Goal: Task Accomplishment & Management: Use online tool/utility

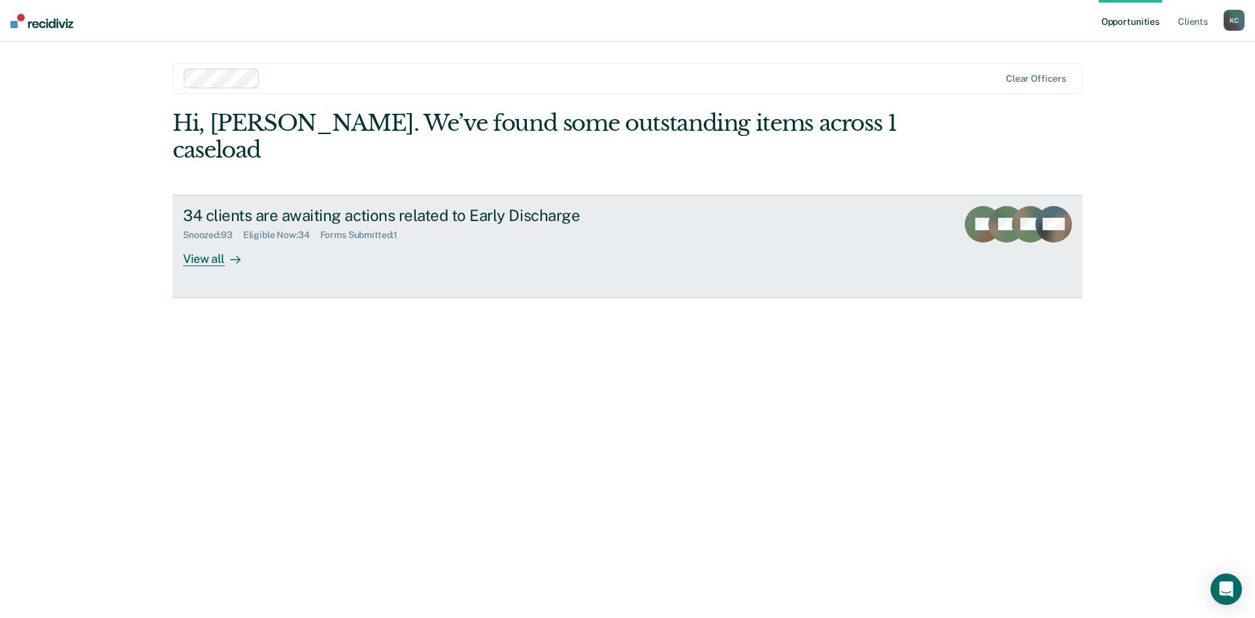
click at [207, 241] on div "View all" at bounding box center [219, 253] width 73 height 25
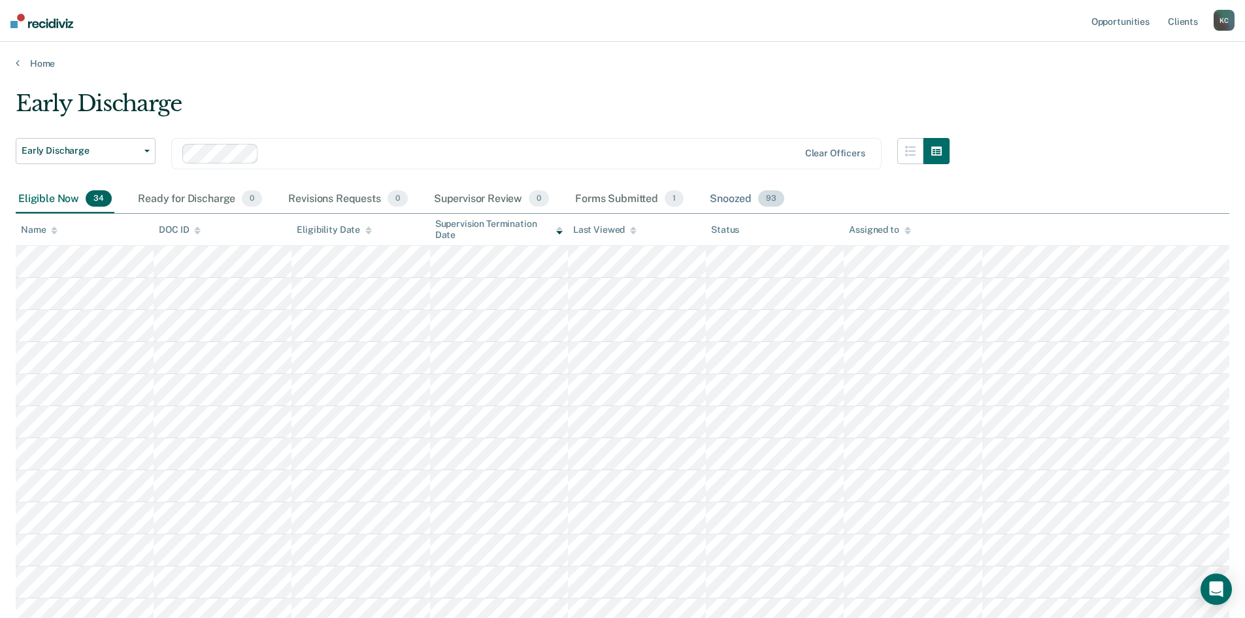
click at [719, 204] on div "Snoozed 93" at bounding box center [747, 199] width 80 height 29
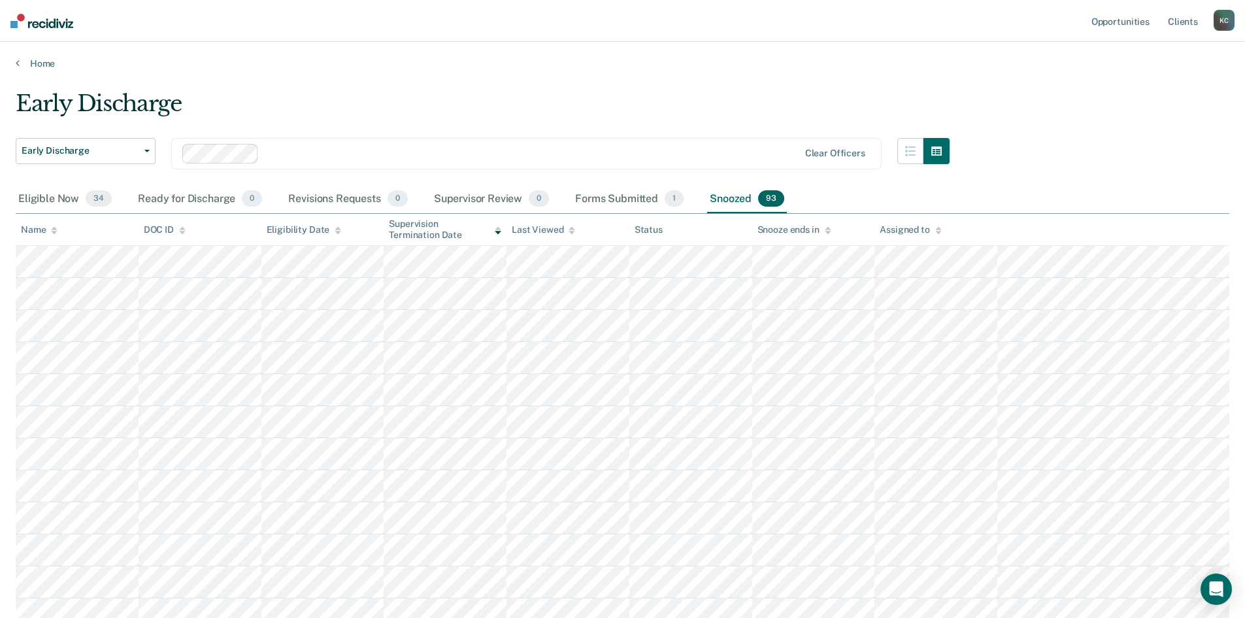
click at [51, 234] on icon at bounding box center [54, 230] width 7 height 8
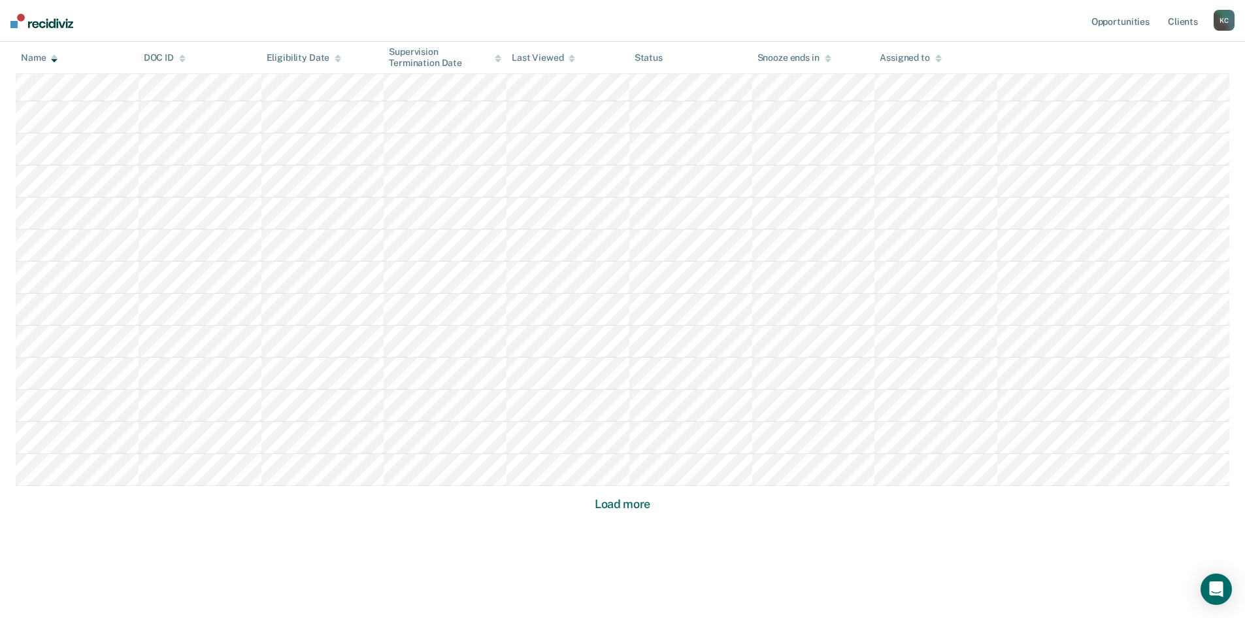
scroll to position [730, 0]
click at [635, 501] on button "Load more" at bounding box center [622, 495] width 63 height 16
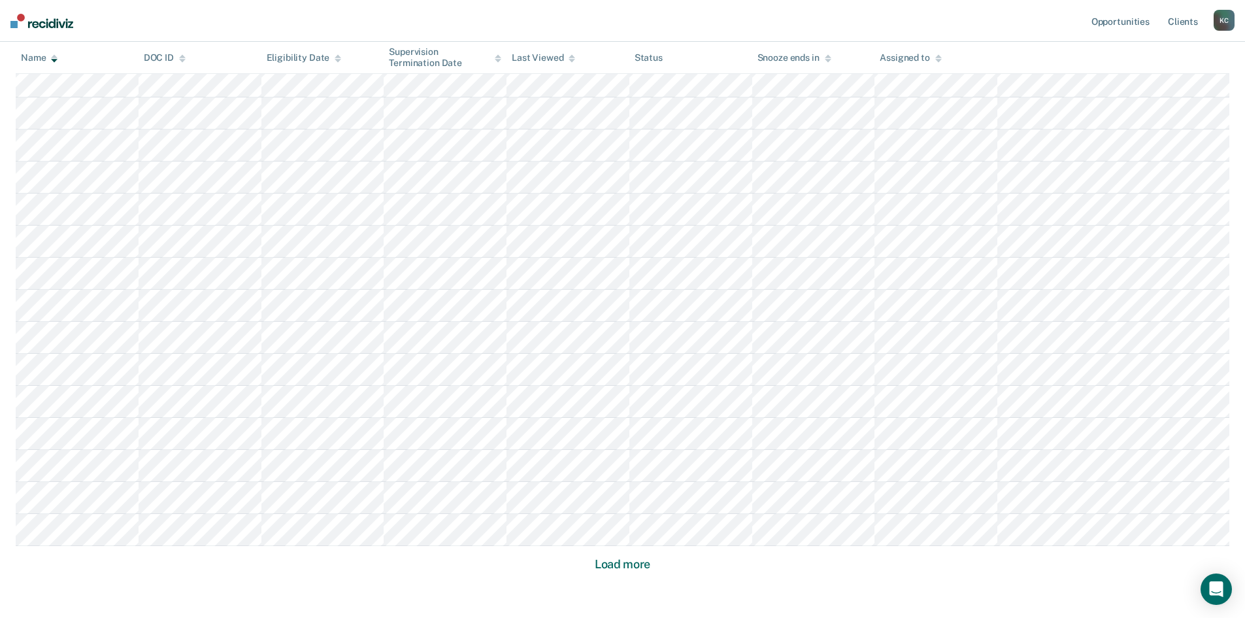
scroll to position [1691, 0]
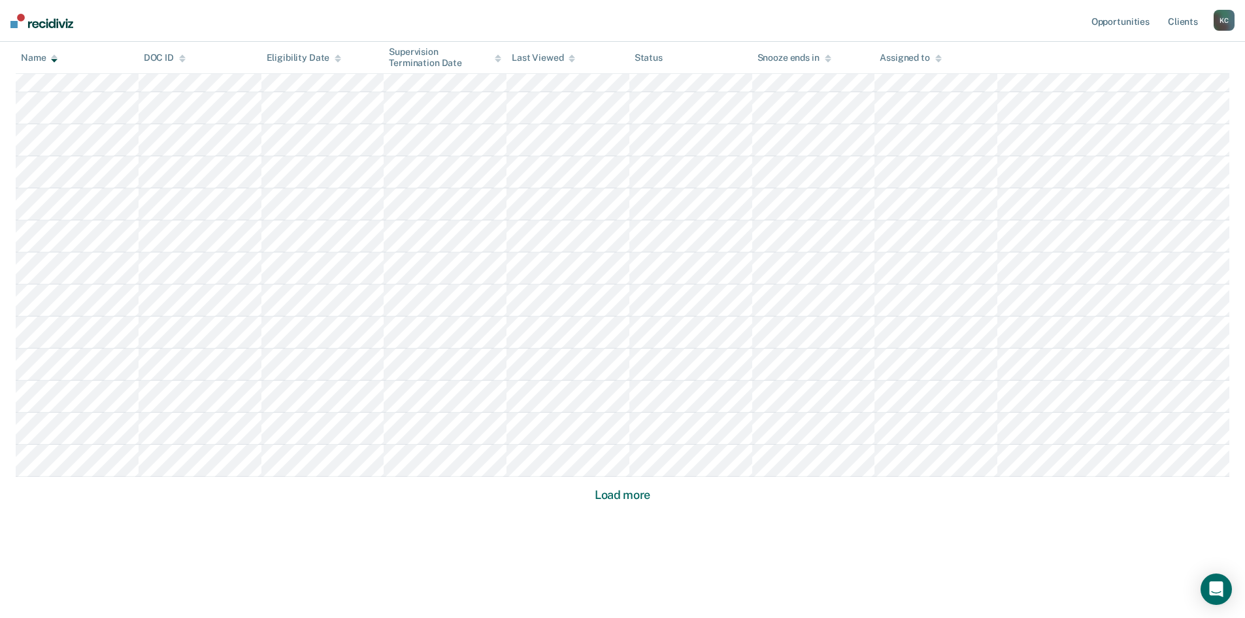
click at [599, 494] on button "Load more" at bounding box center [622, 495] width 63 height 16
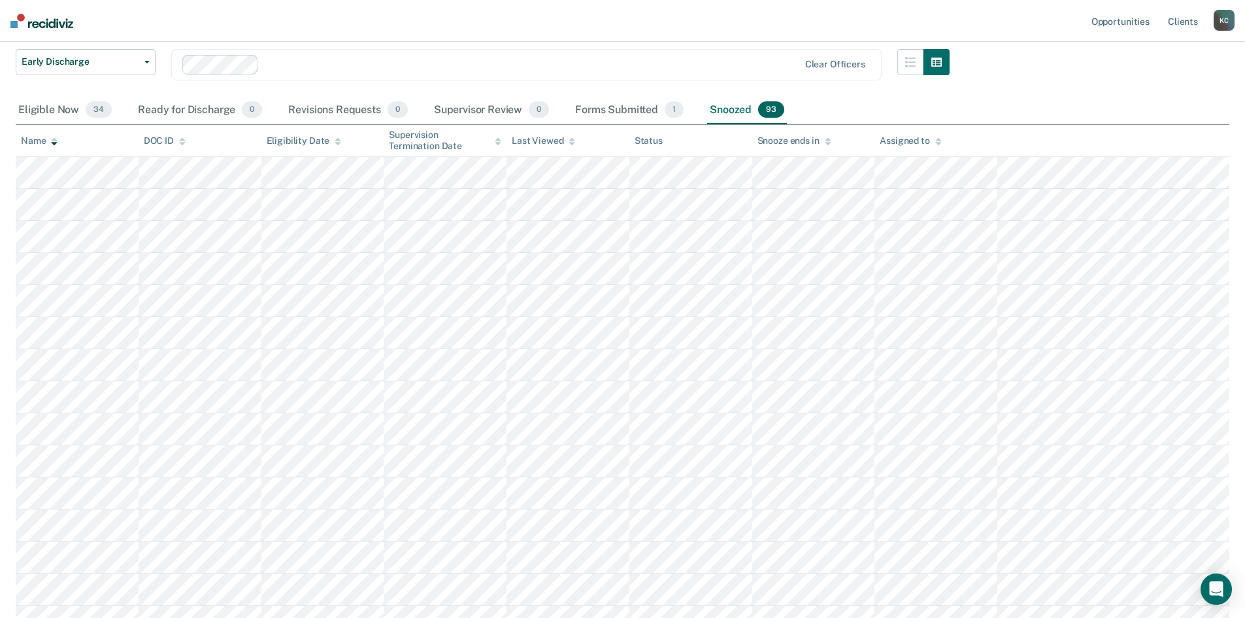
scroll to position [0, 0]
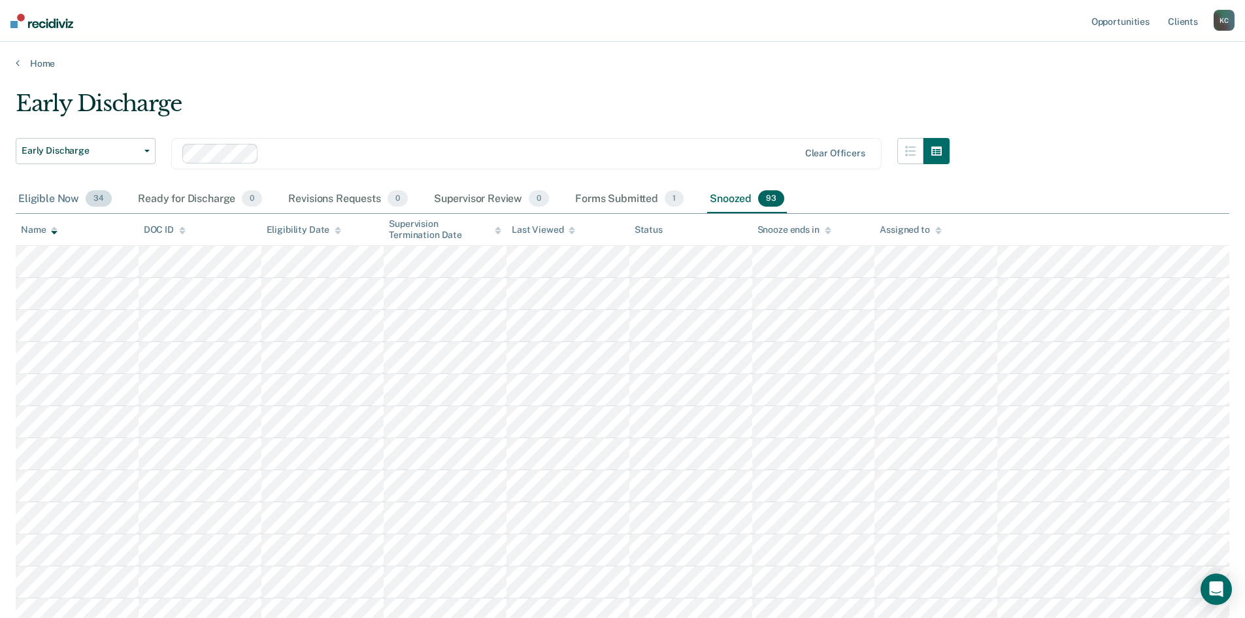
click at [48, 197] on div "Eligible Now 34" at bounding box center [65, 199] width 99 height 29
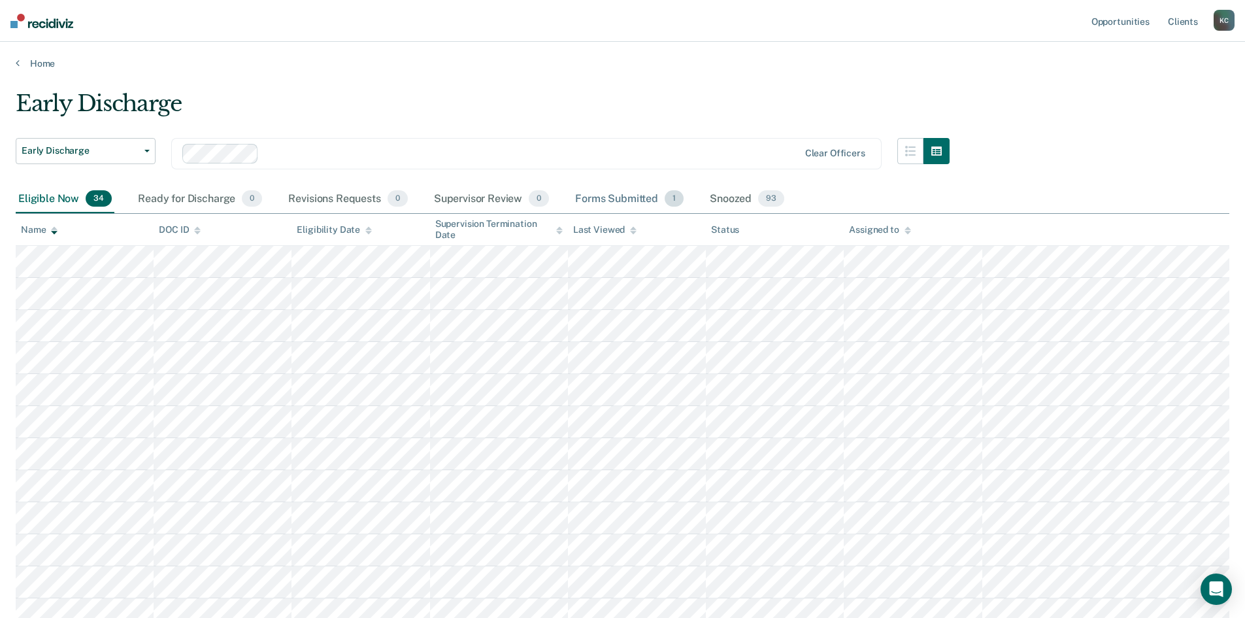
click at [575, 196] on div "Forms Submitted 1" at bounding box center [630, 199] width 114 height 29
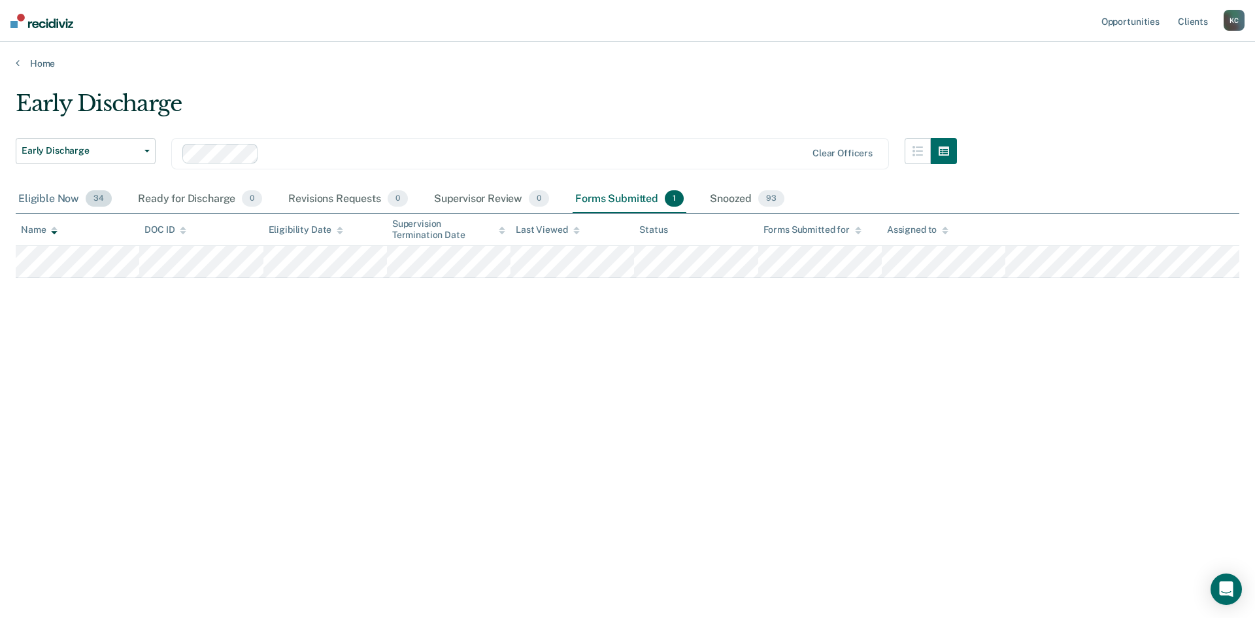
click at [59, 193] on div "Eligible Now 34" at bounding box center [65, 199] width 99 height 29
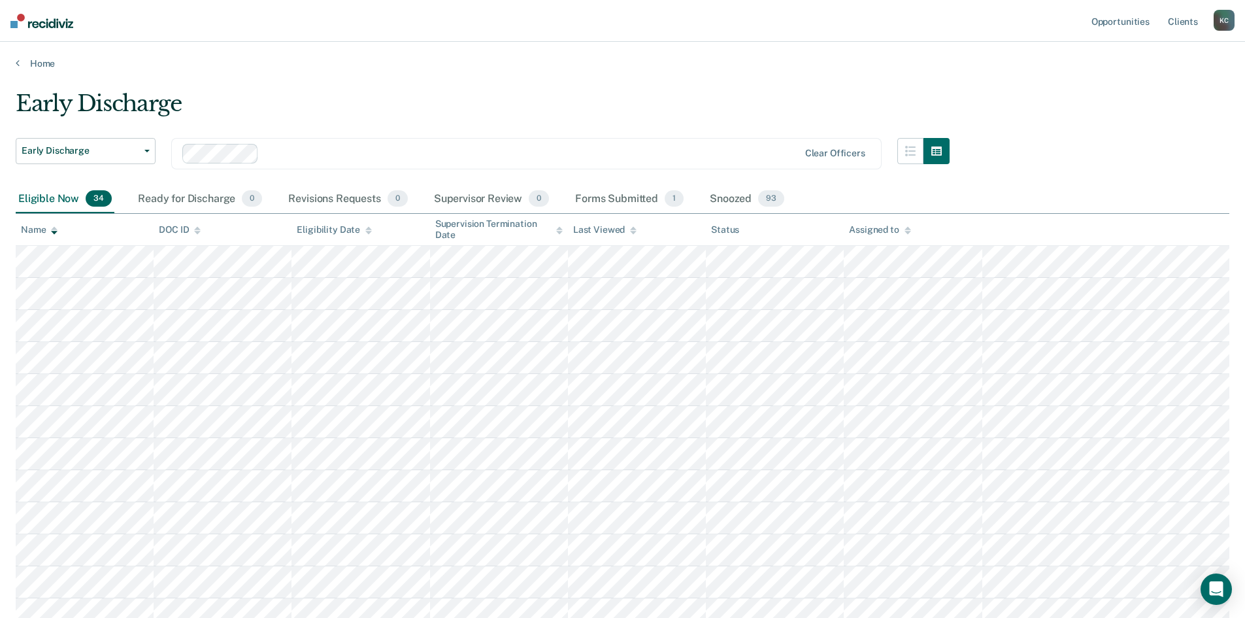
click at [556, 231] on icon at bounding box center [559, 230] width 7 height 8
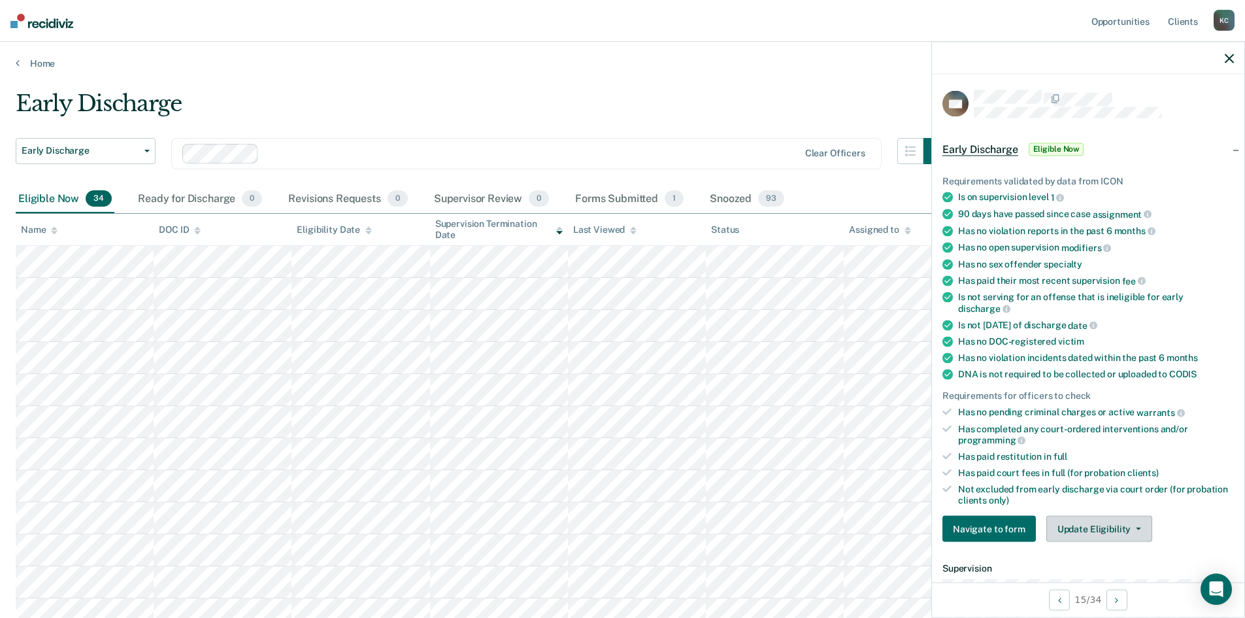
click at [1070, 525] on button "Update Eligibility" at bounding box center [1100, 529] width 106 height 26
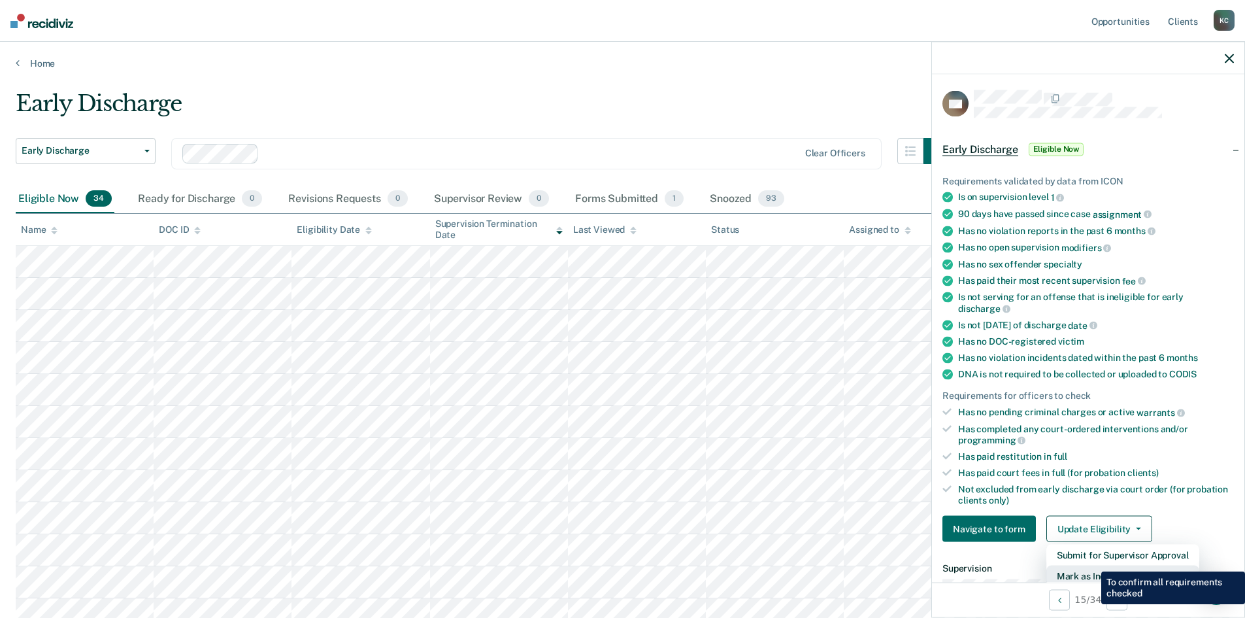
scroll to position [3, 0]
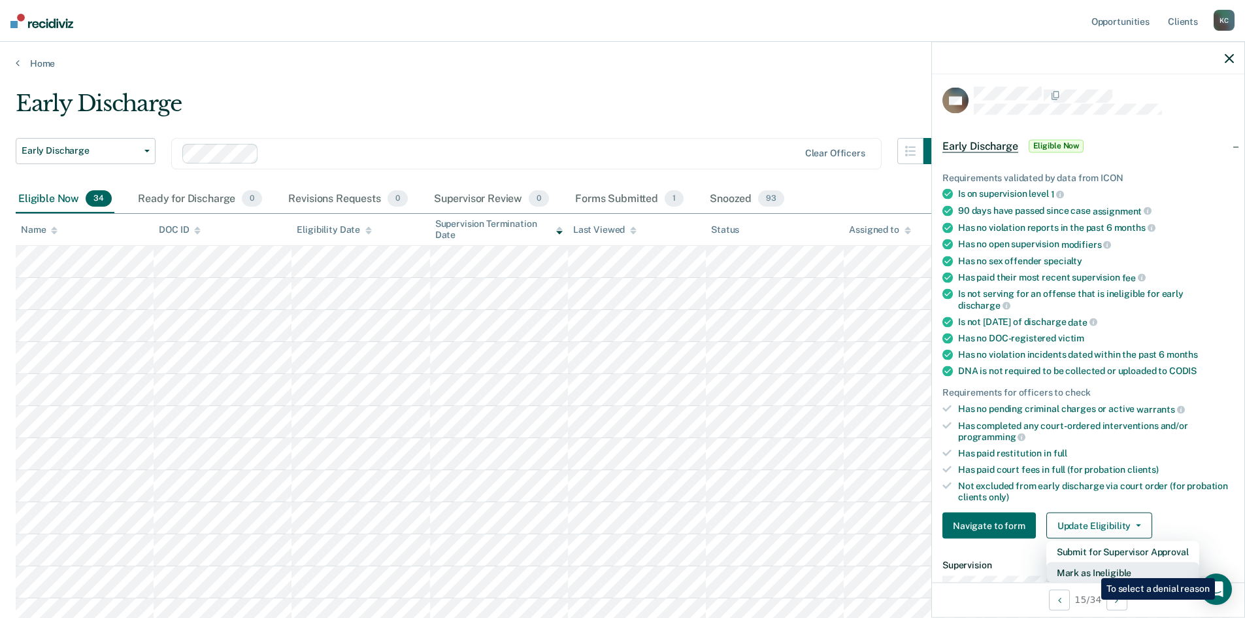
click at [1092, 568] on button "Mark as Ineligible" at bounding box center [1123, 572] width 153 height 21
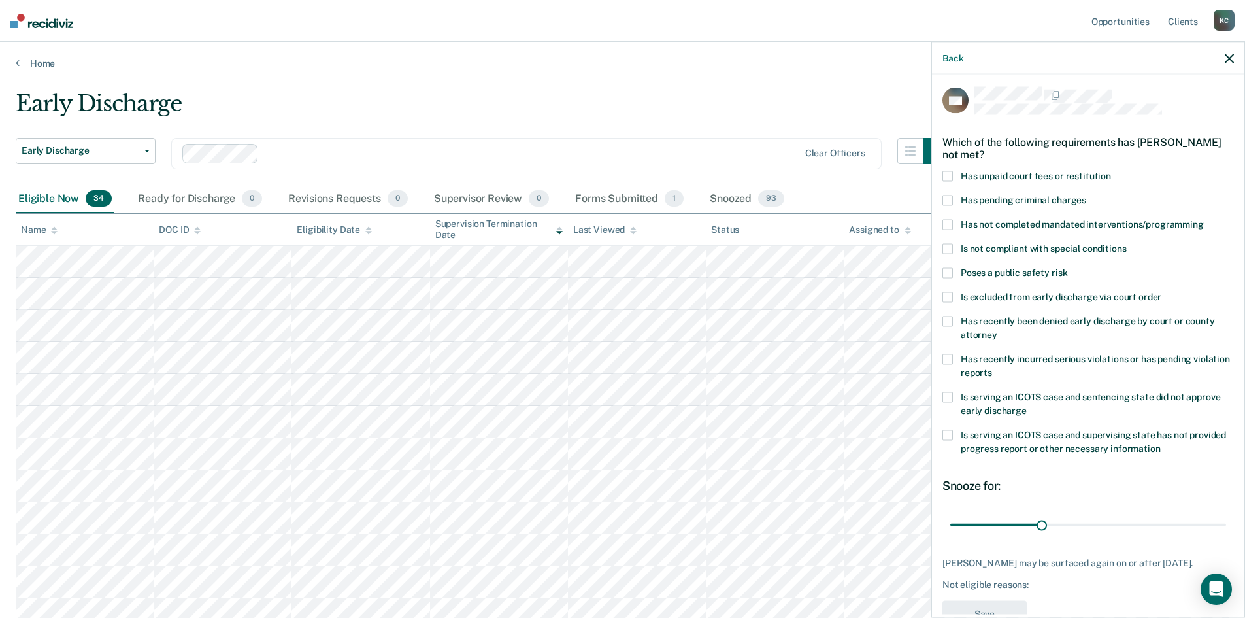
click at [951, 359] on span at bounding box center [948, 359] width 10 height 10
click at [947, 178] on span at bounding box center [948, 176] width 10 height 10
click at [954, 225] on label "Has not completed mandated interventions/programming" at bounding box center [1089, 227] width 292 height 14
click at [1008, 610] on button "Save" at bounding box center [985, 614] width 84 height 27
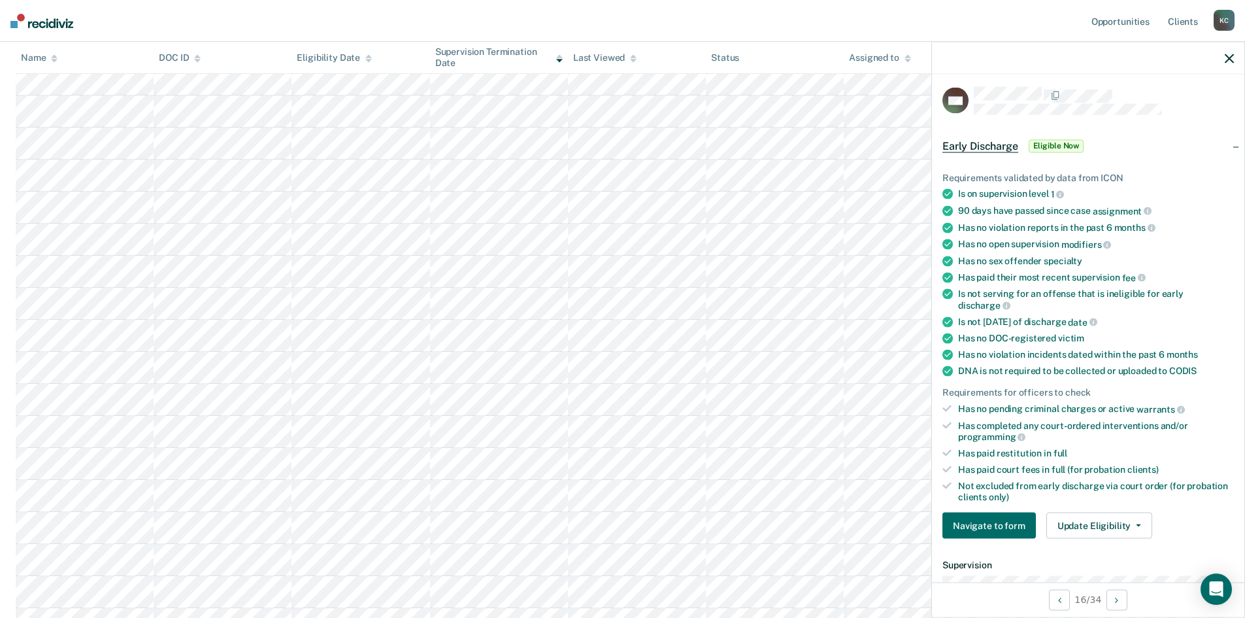
scroll to position [392, 0]
click at [1083, 518] on button "Update Eligibility" at bounding box center [1100, 526] width 106 height 26
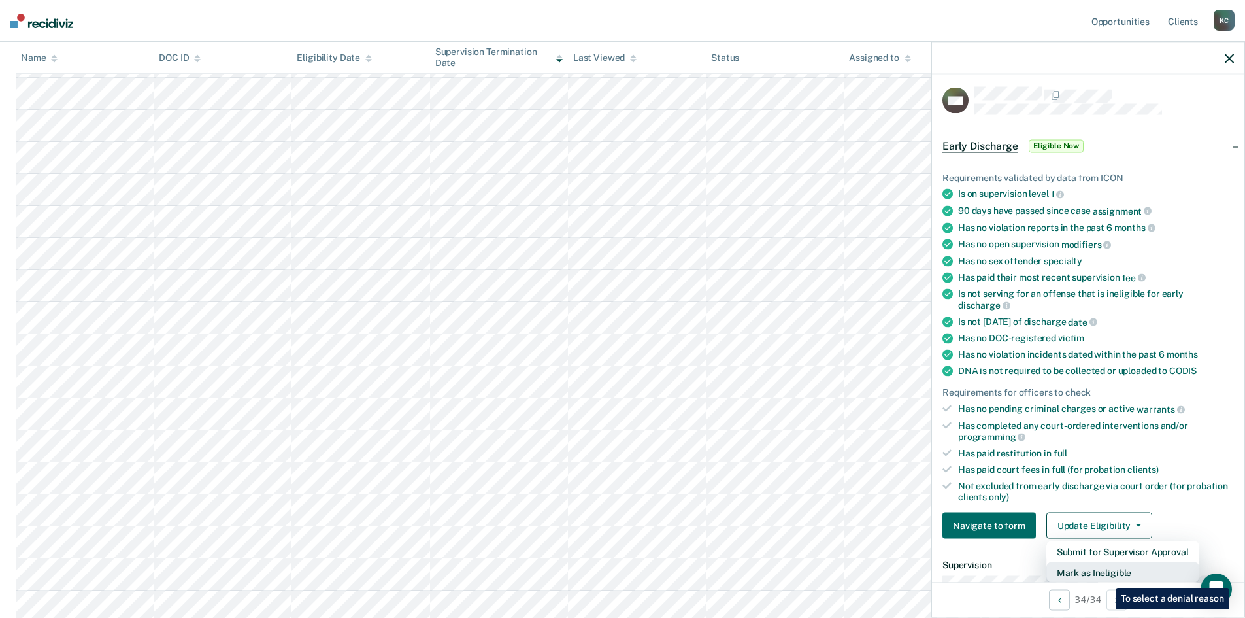
click at [1108, 574] on button "Mark as Ineligible" at bounding box center [1123, 572] width 153 height 21
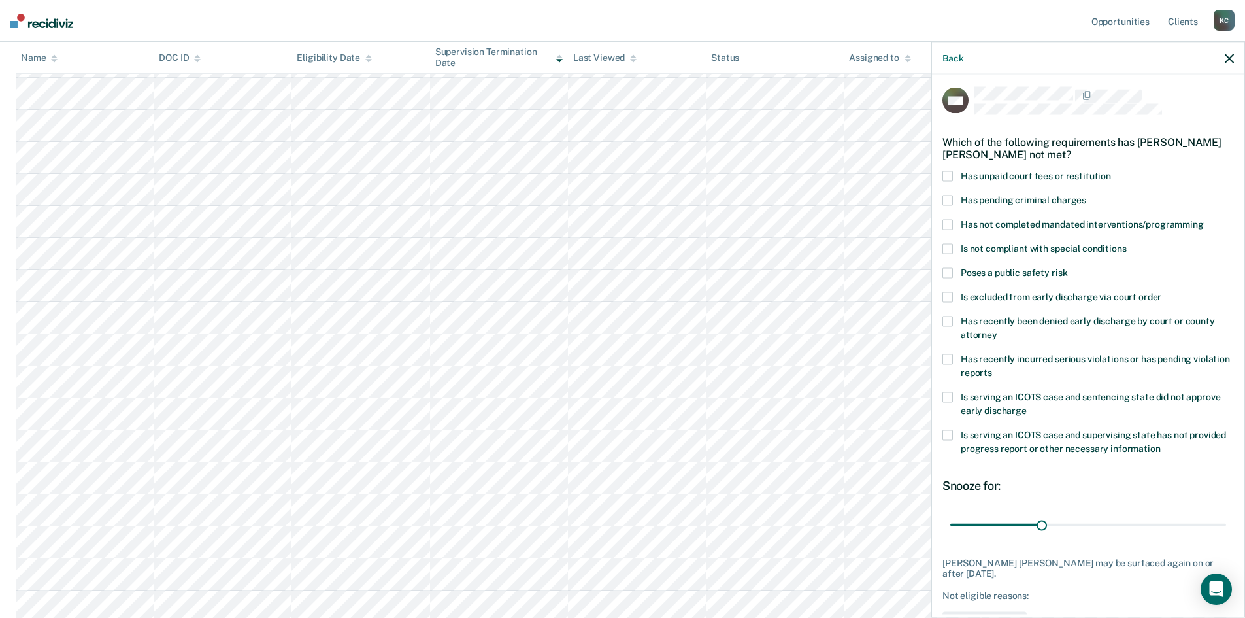
click at [949, 178] on span at bounding box center [948, 176] width 10 height 10
click at [950, 224] on span at bounding box center [948, 225] width 10 height 10
drag, startPoint x: 1041, startPoint y: 521, endPoint x: 1292, endPoint y: 531, distance: 251.2
type input "90"
click at [1226, 531] on input "range" at bounding box center [1089, 524] width 276 height 23
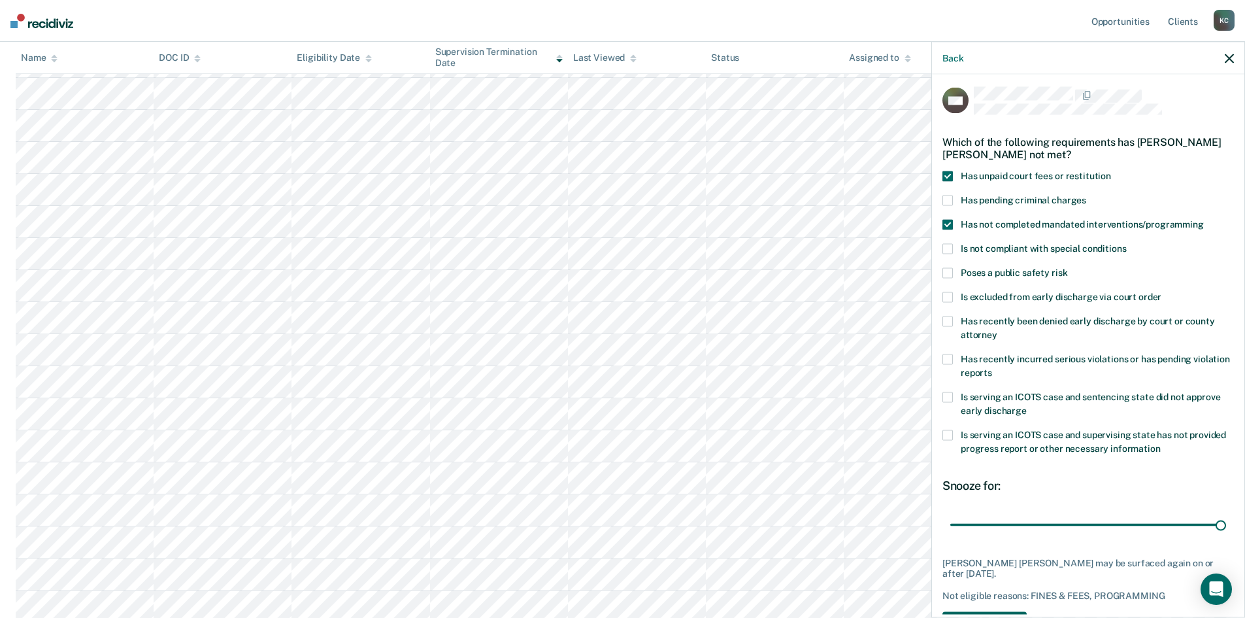
click at [996, 611] on button "Save" at bounding box center [985, 624] width 84 height 27
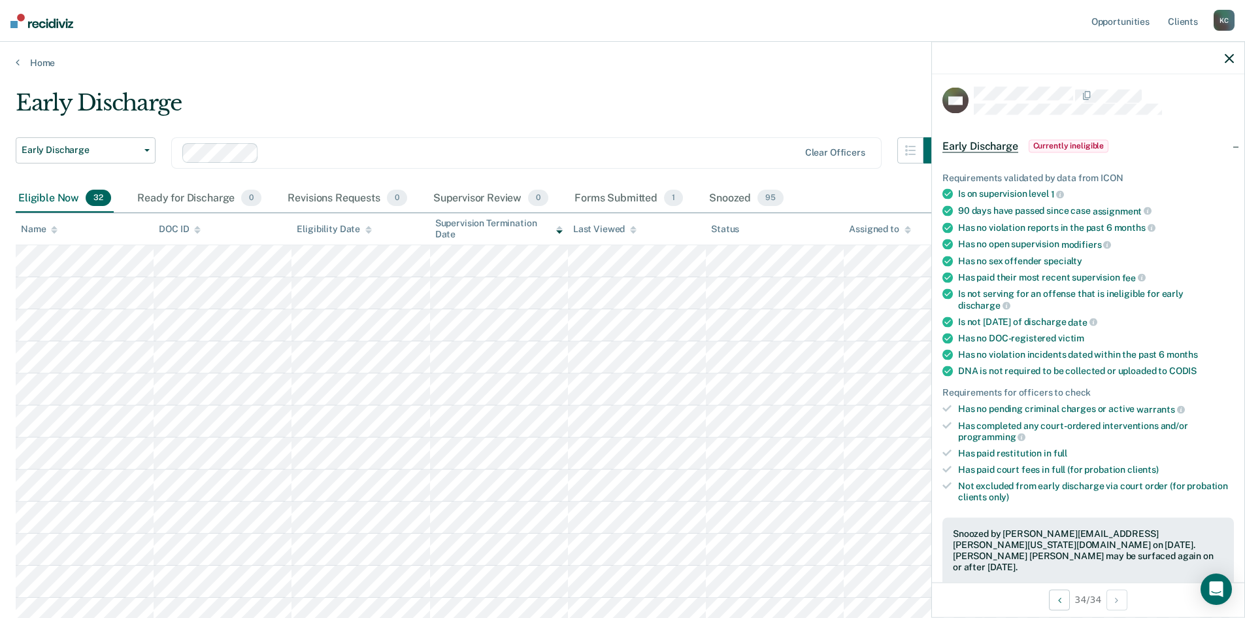
scroll to position [0, 0]
